Goal: Task Accomplishment & Management: Manage account settings

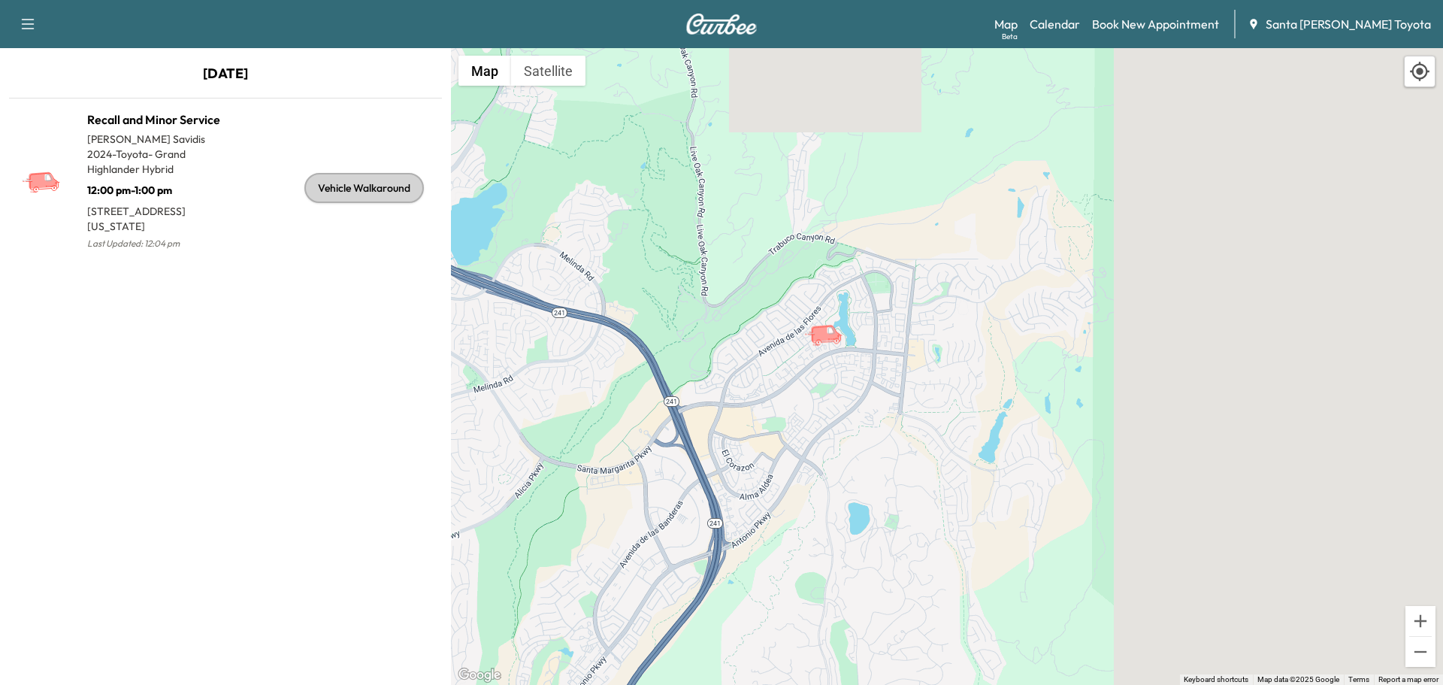
drag, startPoint x: 26, startPoint y: 23, endPoint x: 180, endPoint y: 2, distance: 155.5
click at [26, 23] on icon "button" at bounding box center [28, 24] width 18 height 18
click at [726, 20] on img at bounding box center [721, 24] width 72 height 21
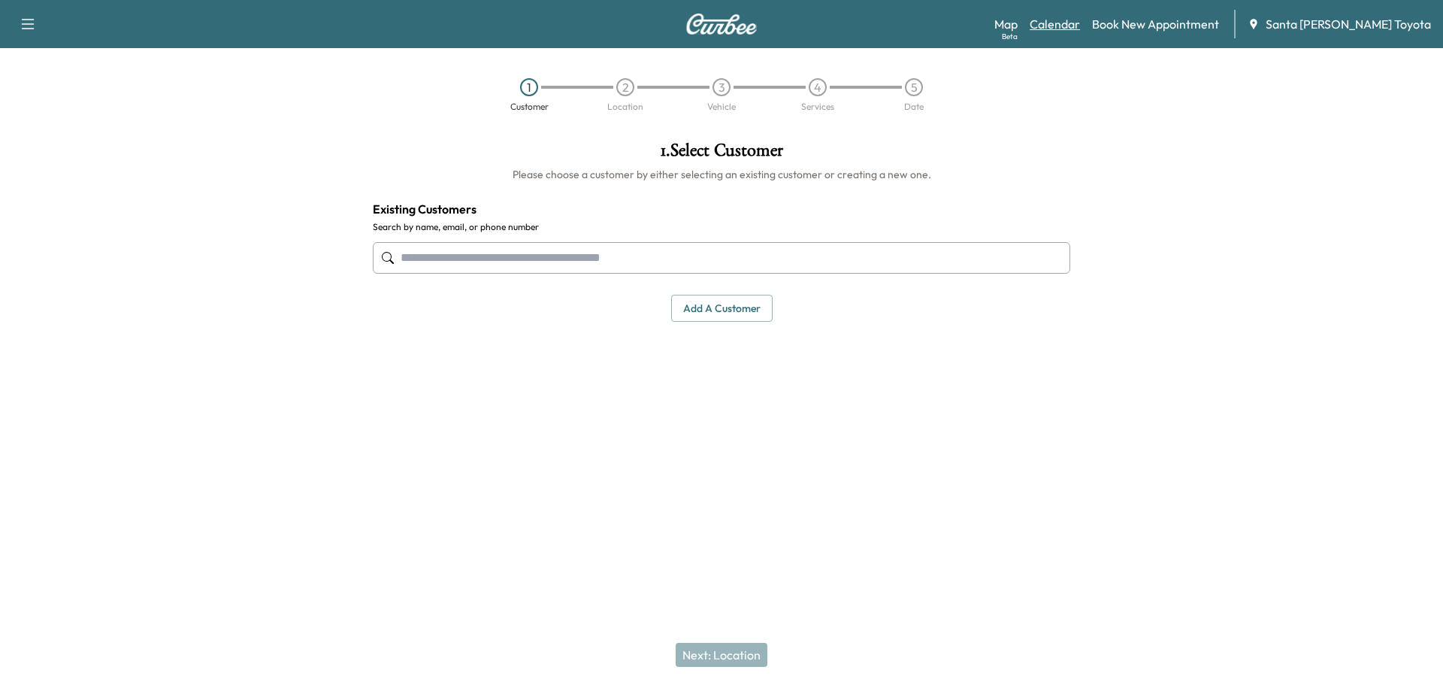
click at [1080, 23] on link "Calendar" at bounding box center [1054, 24] width 50 height 18
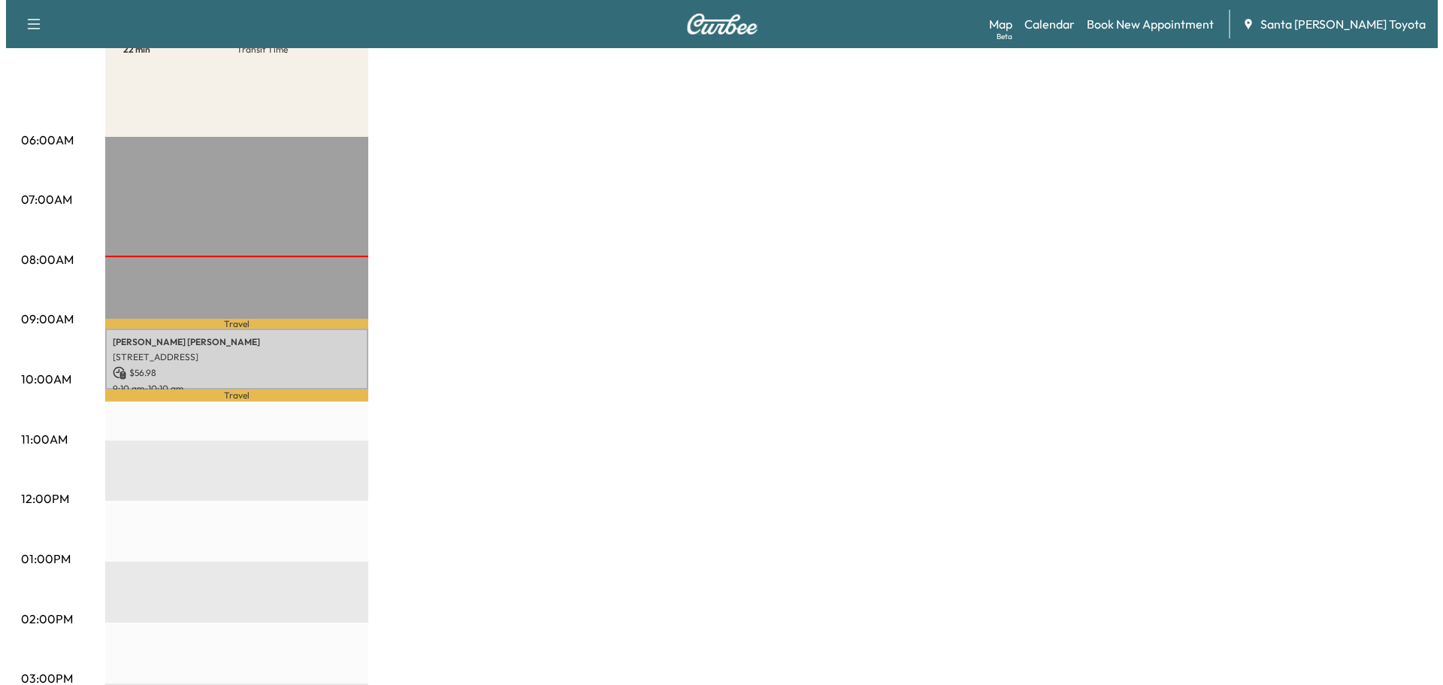
scroll to position [225, 0]
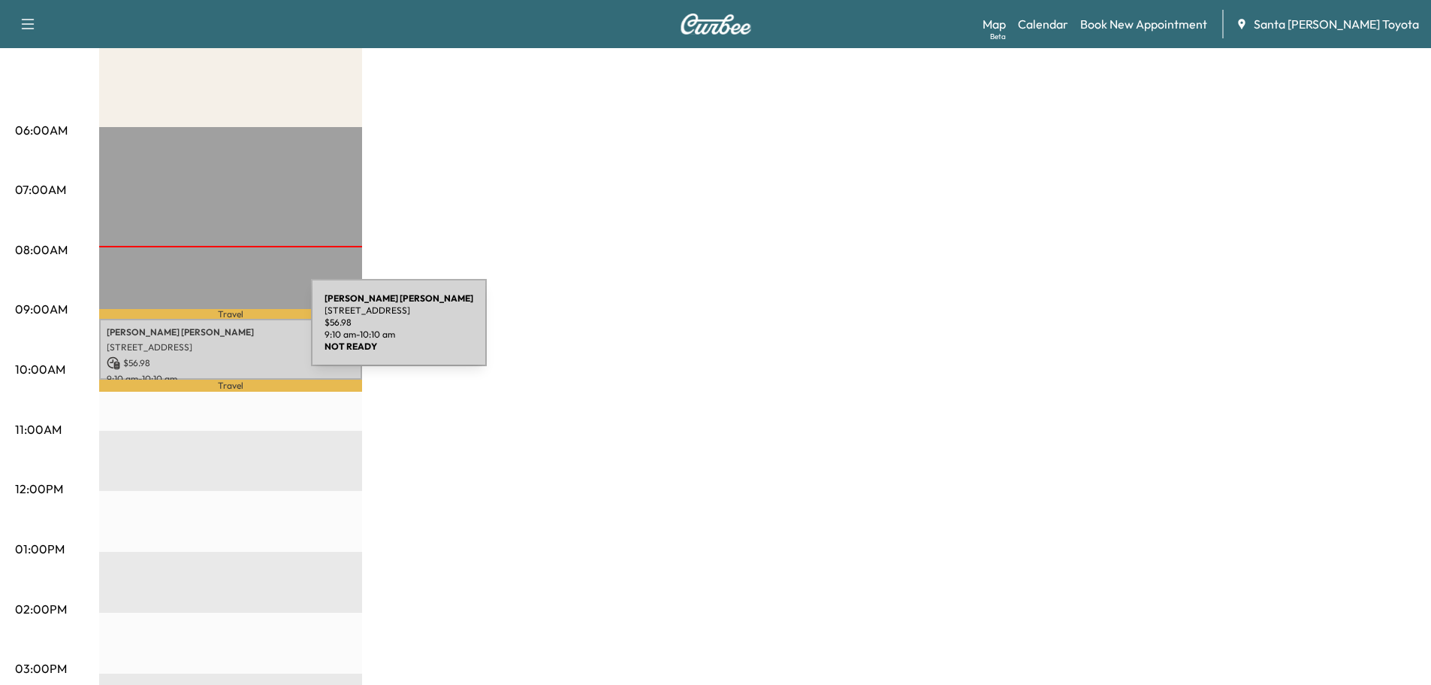
click at [198, 331] on p "[PERSON_NAME]" at bounding box center [231, 332] width 248 height 12
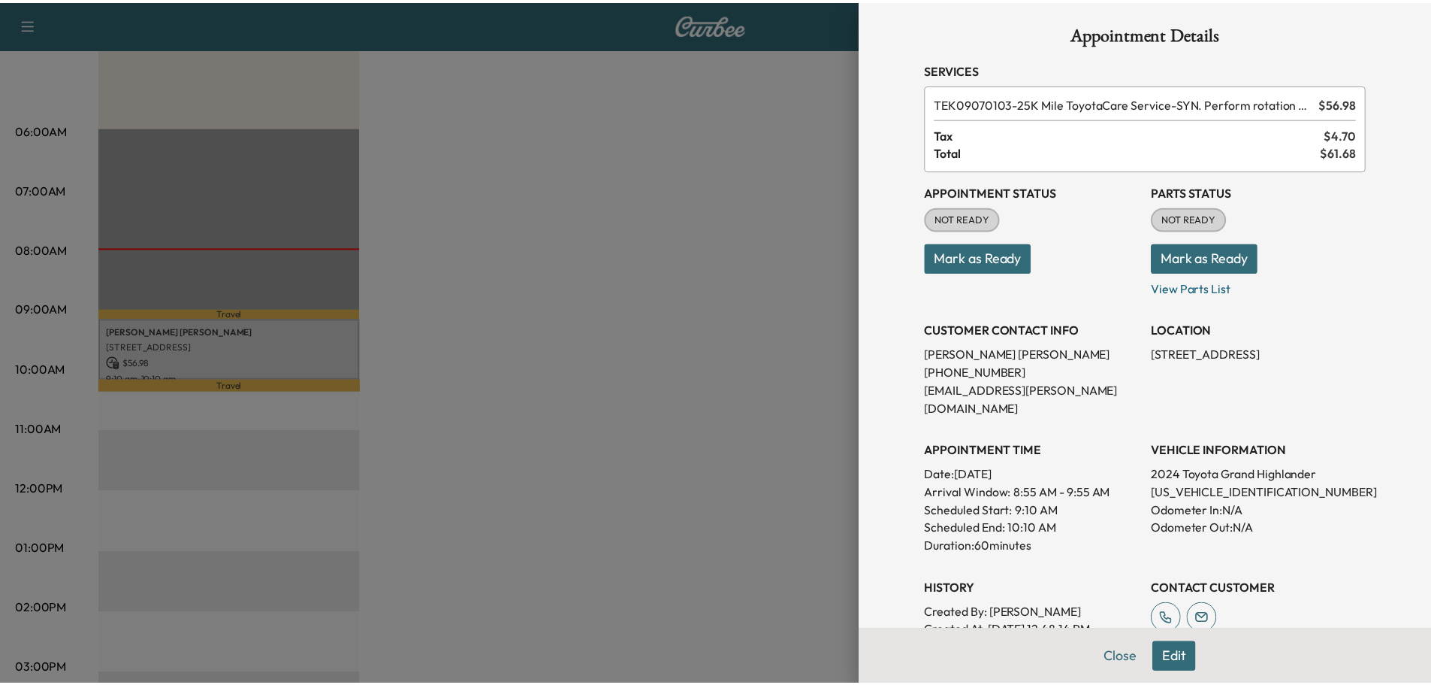
scroll to position [0, 0]
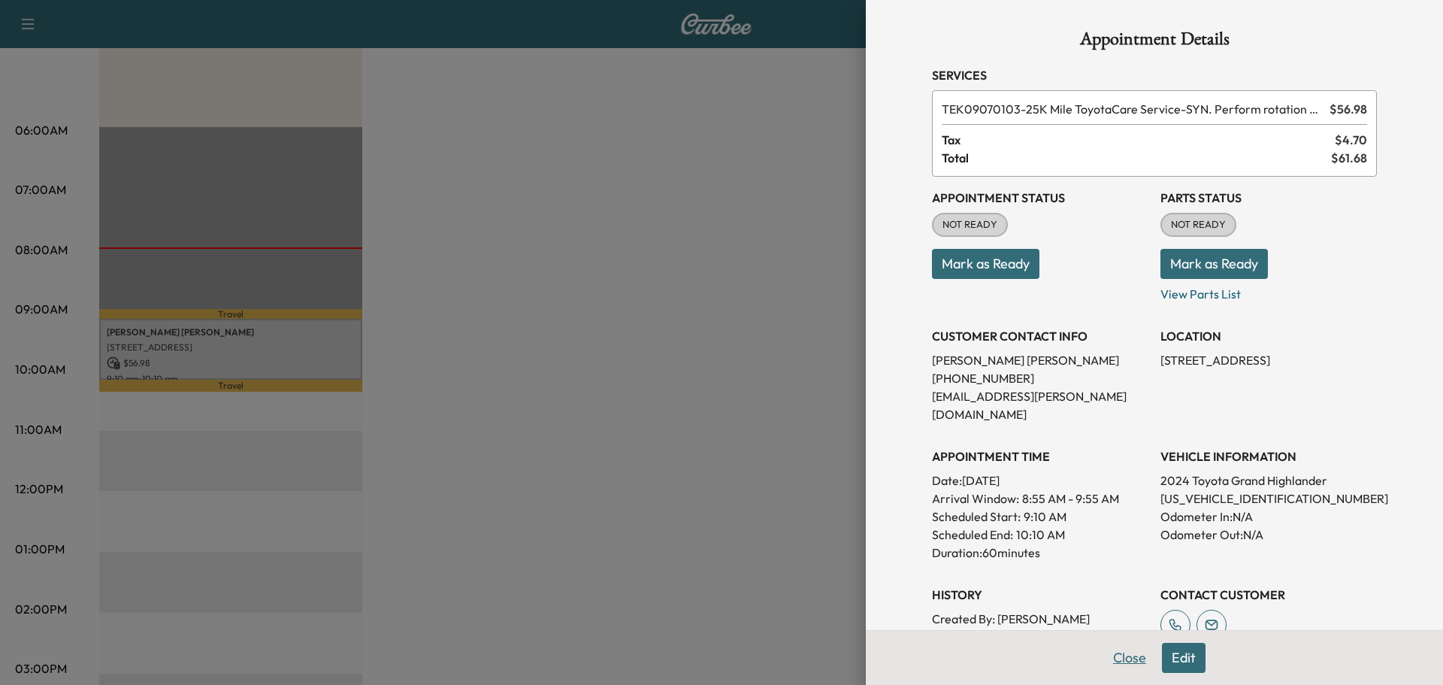
click at [1114, 658] on button "Close" at bounding box center [1129, 657] width 53 height 30
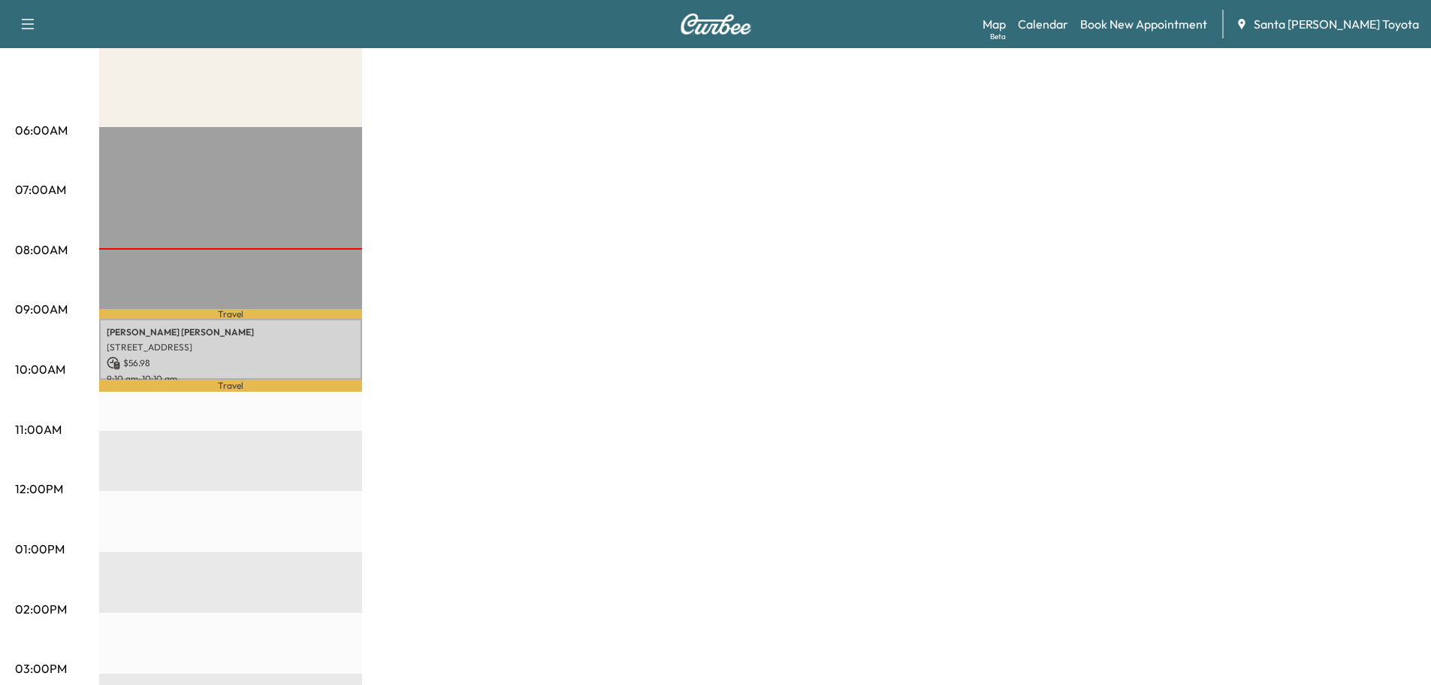
drag, startPoint x: 1114, startPoint y: 637, endPoint x: 1057, endPoint y: 537, distance: 115.8
click at [1100, 609] on div "Recall and Minor Service $ 56.98 Revenue 1 hr Work Time 22 min Transit Time Tra…" at bounding box center [757, 534] width 1317 height 1127
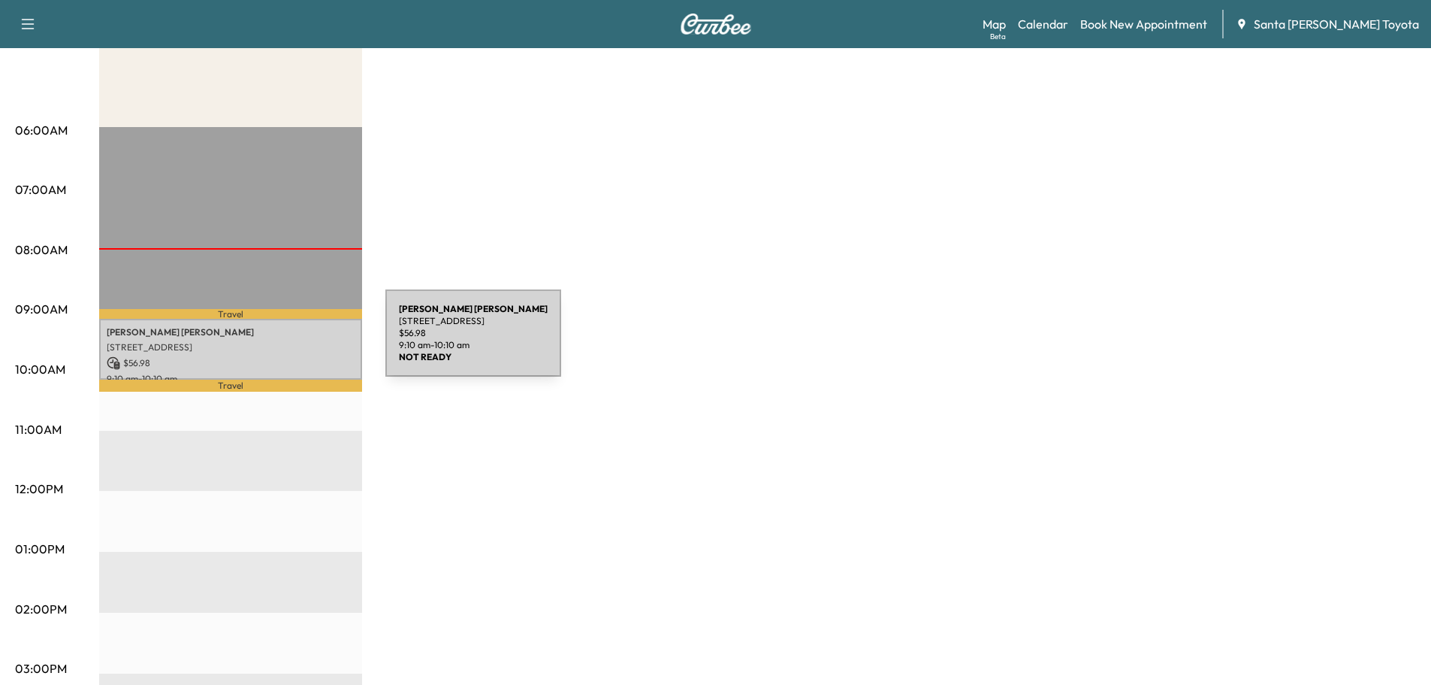
click at [273, 342] on p "[STREET_ADDRESS]" at bounding box center [231, 347] width 248 height 12
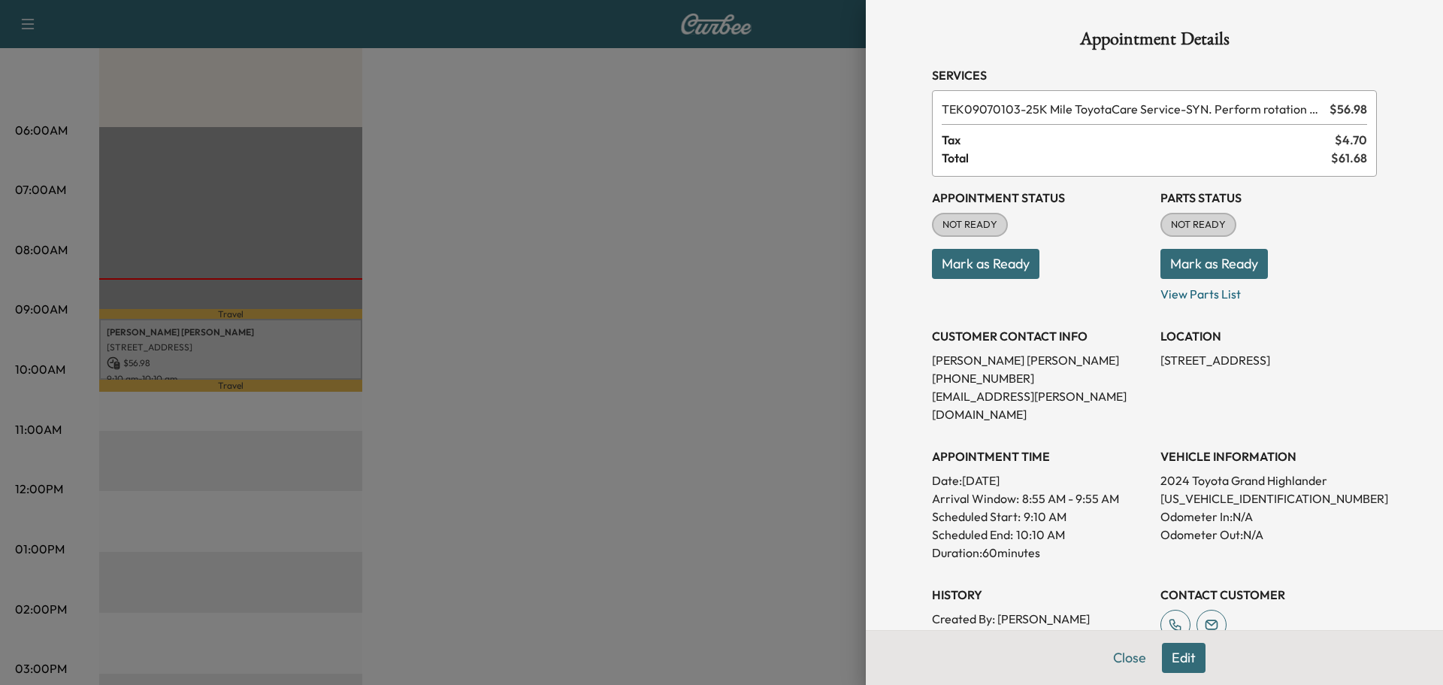
click at [958, 258] on button "Mark as Ready" at bounding box center [985, 264] width 107 height 30
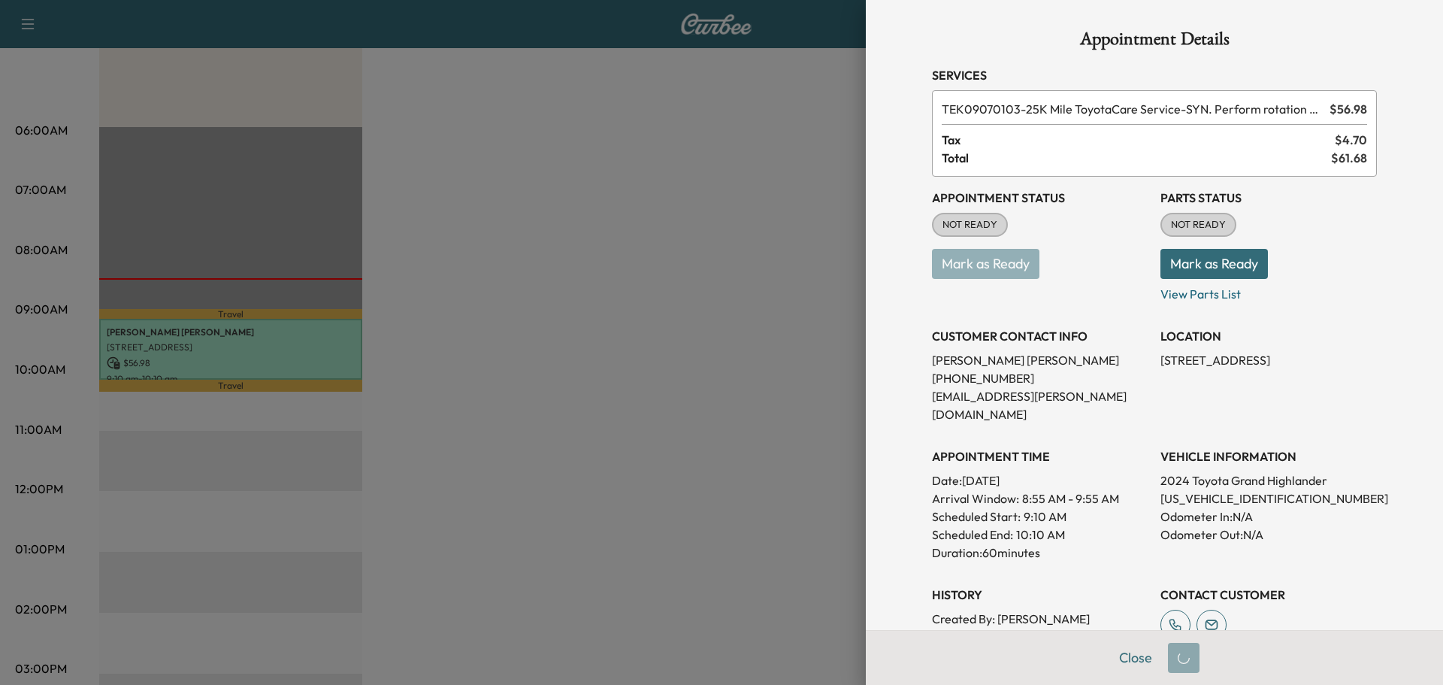
click at [1203, 261] on button "Mark as Ready" at bounding box center [1213, 264] width 107 height 30
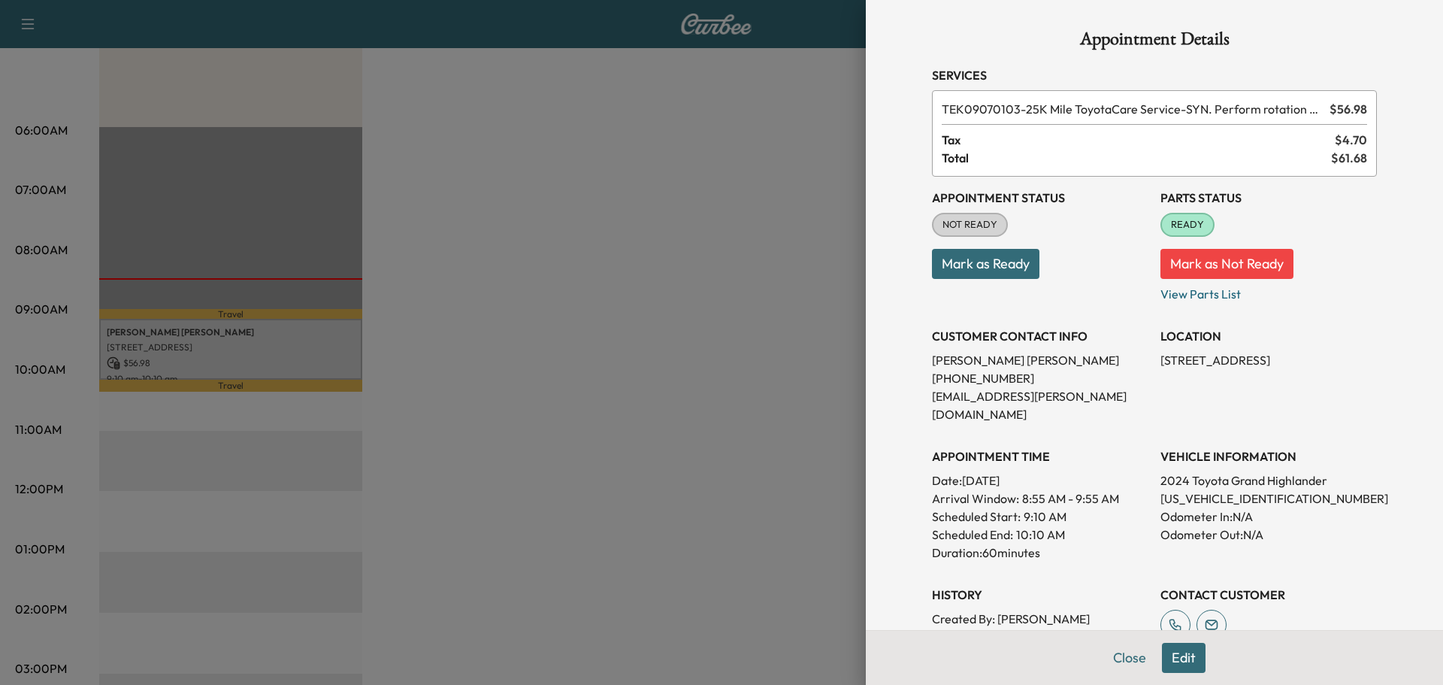
click at [993, 258] on button "Mark as Ready" at bounding box center [985, 264] width 107 height 30
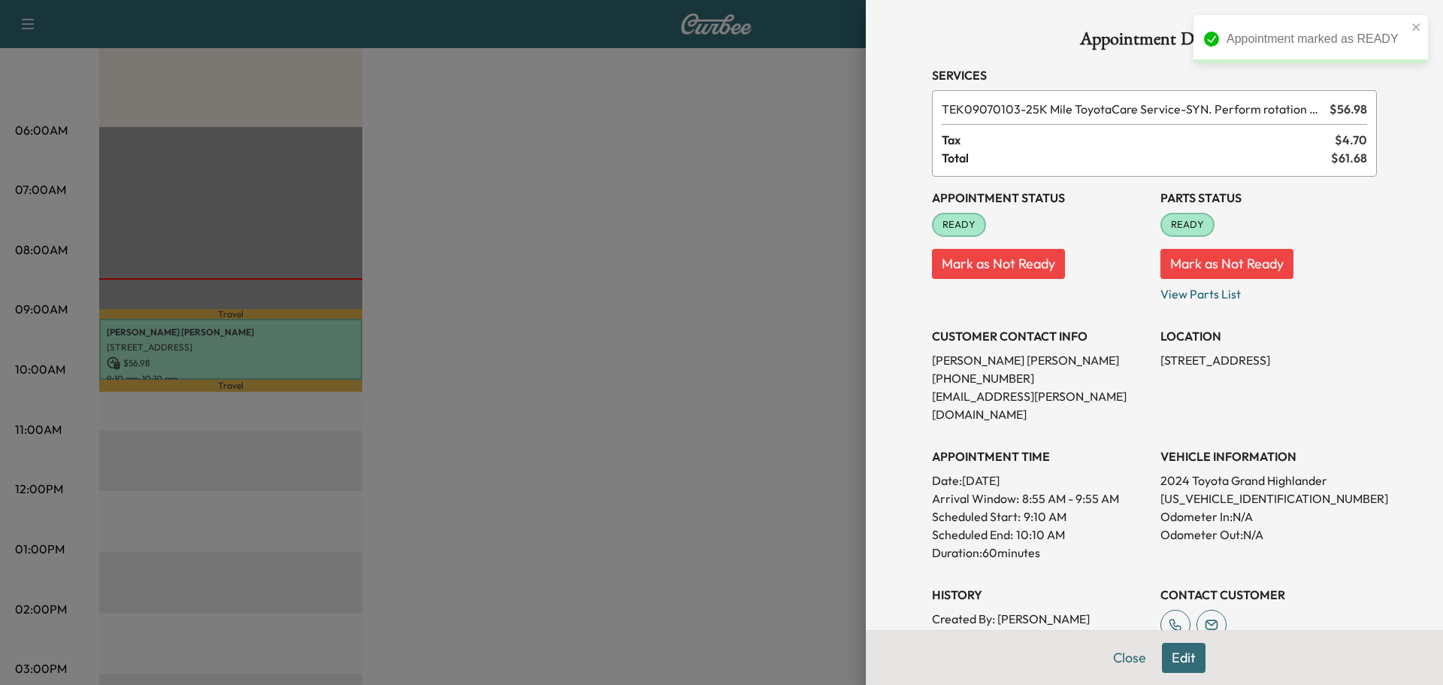
click at [1225, 489] on p "[US_VEHICLE_IDENTIFICATION_NUMBER]" at bounding box center [1268, 498] width 216 height 18
copy p "[US_VEHICLE_IDENTIFICATION_NUMBER]"
drag, startPoint x: 1123, startPoint y: 660, endPoint x: 1051, endPoint y: 612, distance: 86.5
click at [1123, 660] on button "Close" at bounding box center [1129, 657] width 53 height 30
